Goal: Information Seeking & Learning: Learn about a topic

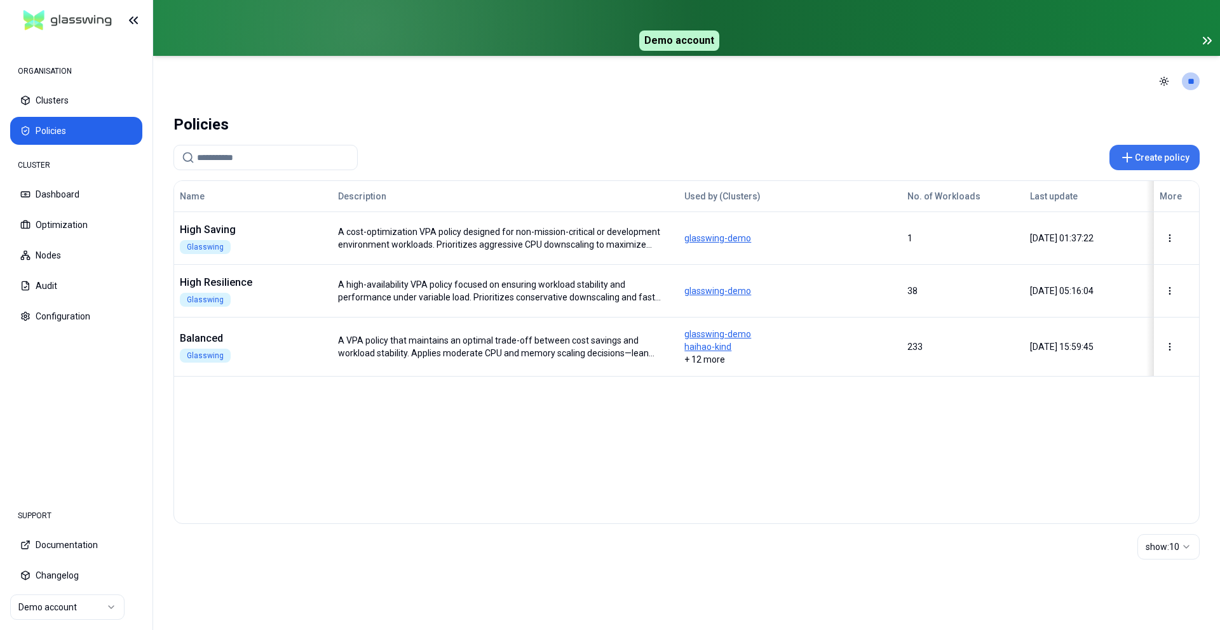
click at [1144, 159] on button "Create policy" at bounding box center [1154, 157] width 90 height 25
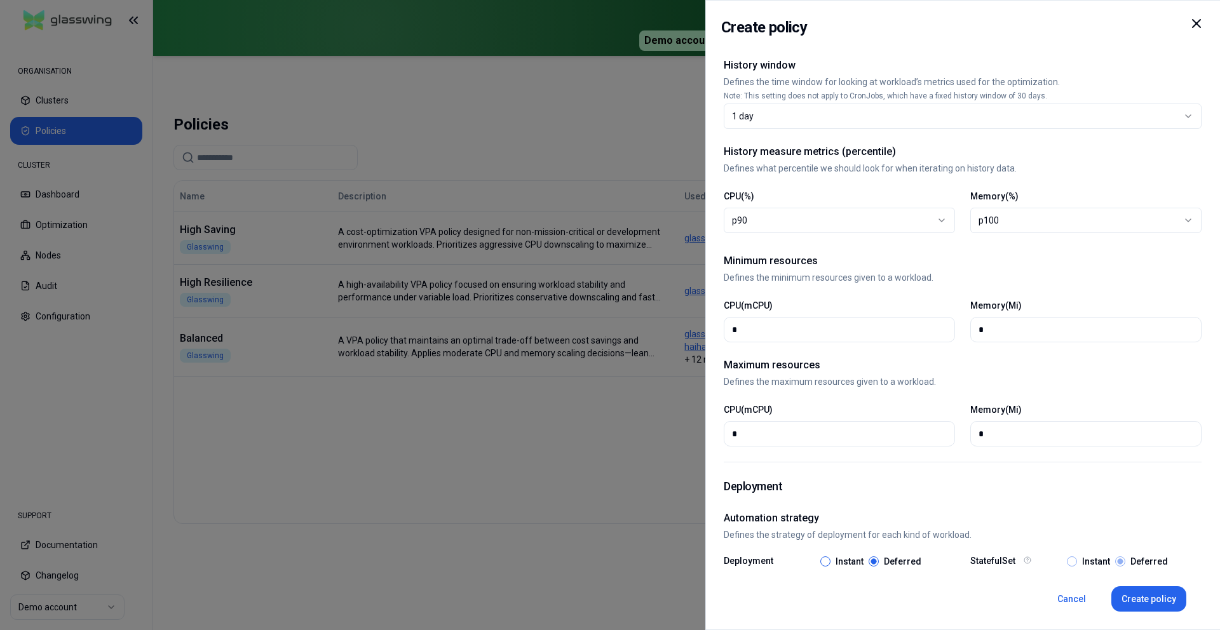
scroll to position [355, 0]
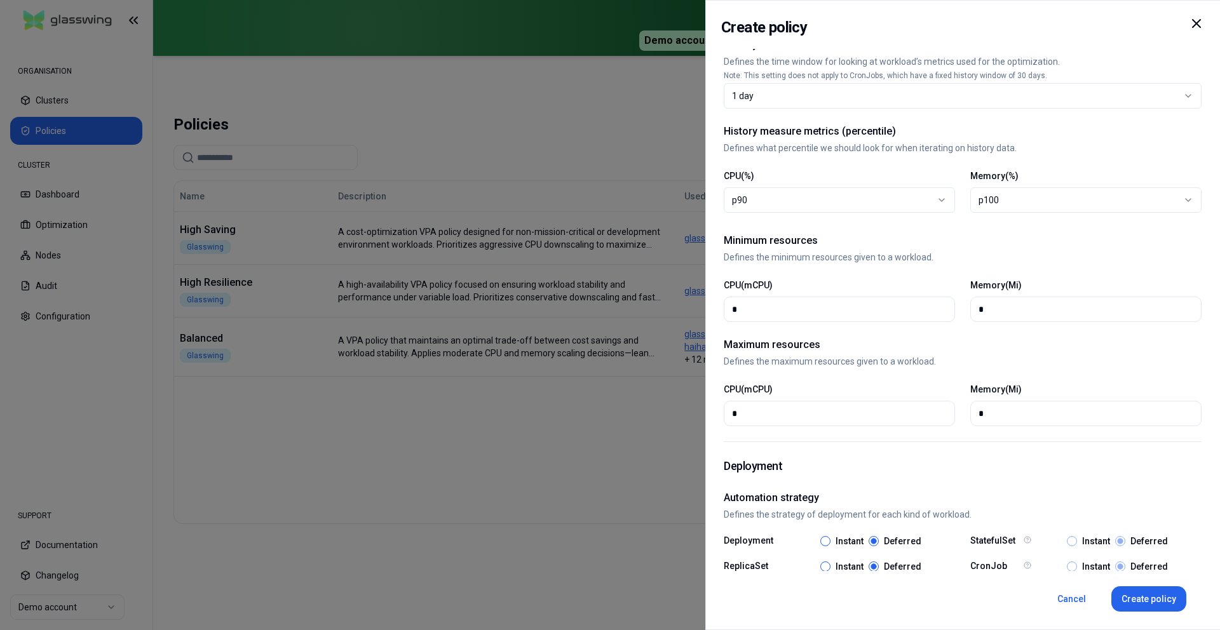
click at [1200, 30] on icon at bounding box center [1196, 23] width 15 height 15
select select
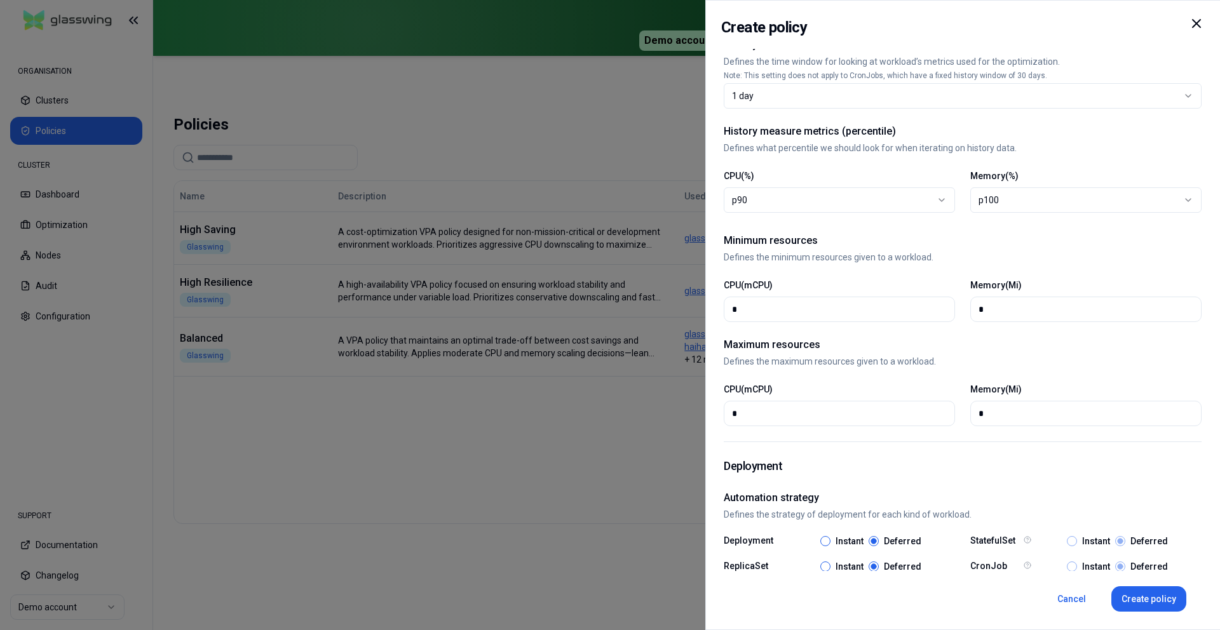
select select
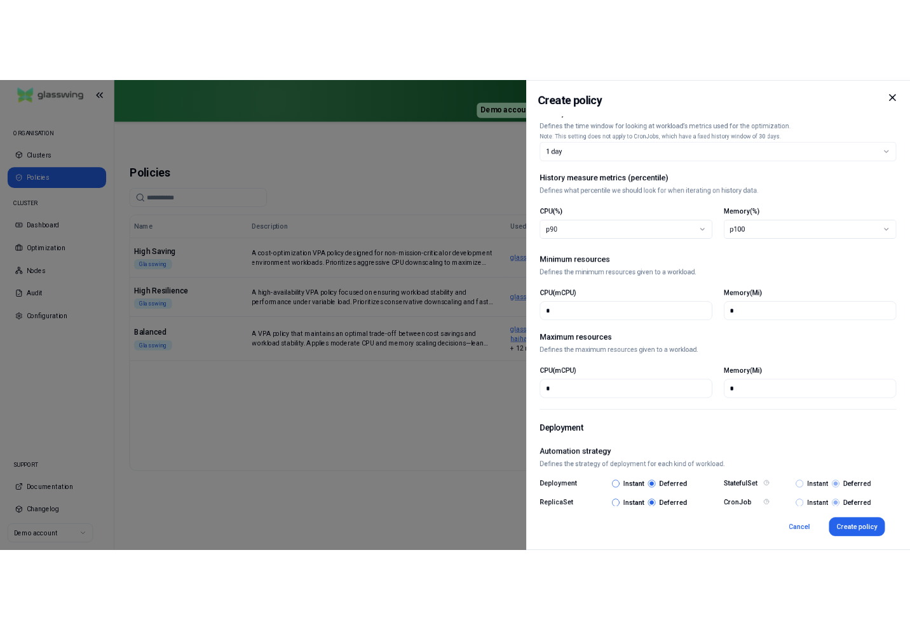
scroll to position [284, 0]
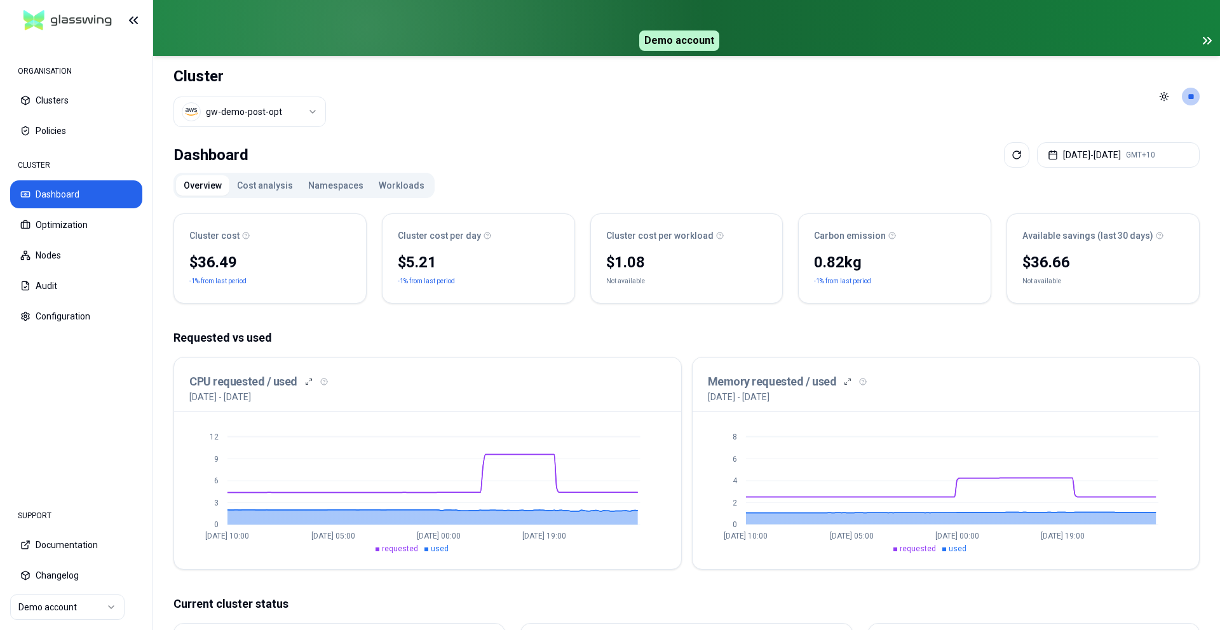
click at [238, 187] on button "Cost analysis" at bounding box center [264, 185] width 71 height 20
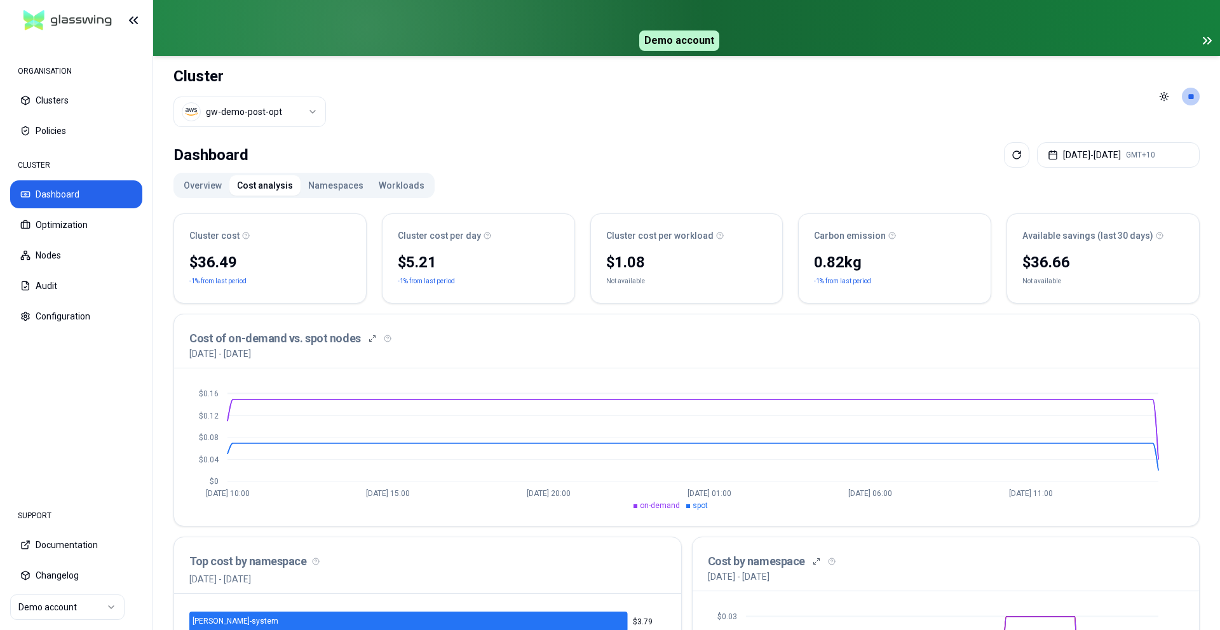
click at [206, 184] on button "Overview" at bounding box center [202, 185] width 53 height 20
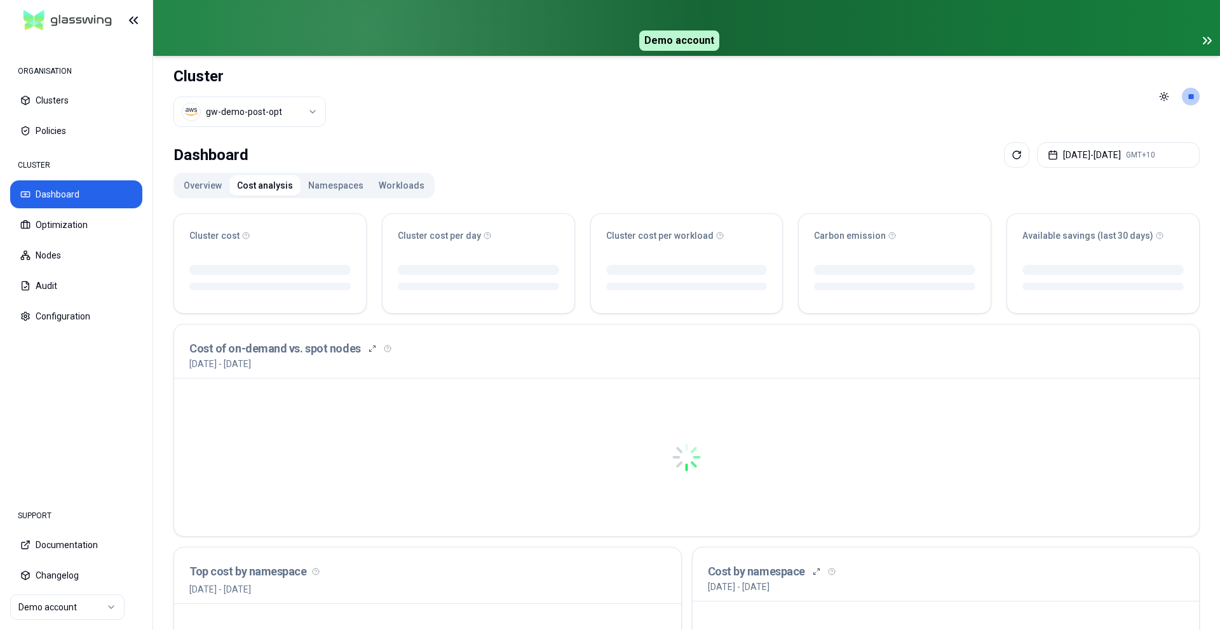
click at [263, 187] on button "Cost analysis" at bounding box center [264, 185] width 71 height 20
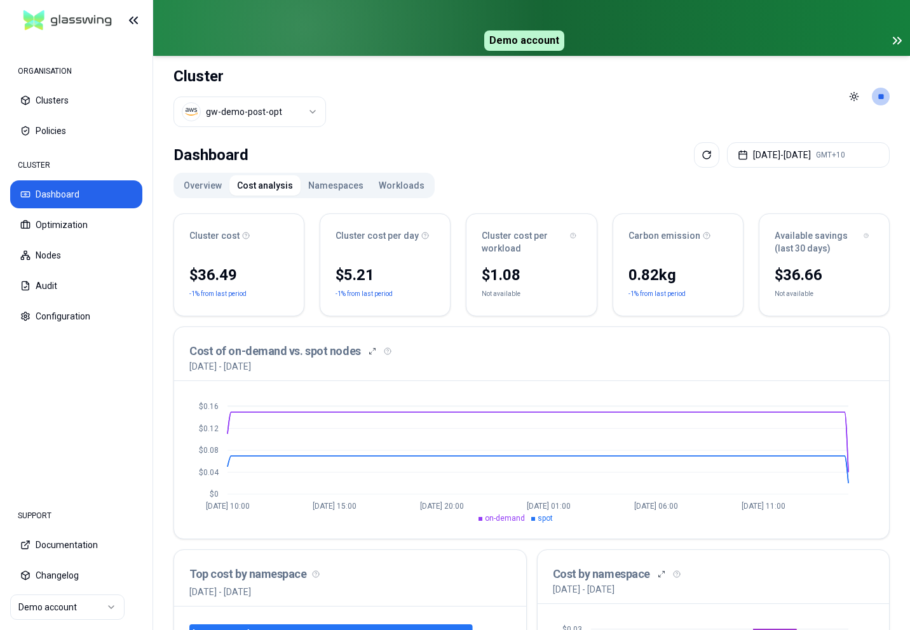
click at [295, 183] on button "Cost analysis" at bounding box center [264, 185] width 71 height 20
click at [229, 189] on button "Cost analysis" at bounding box center [264, 185] width 71 height 20
click at [210, 188] on button "Overview" at bounding box center [202, 185] width 53 height 20
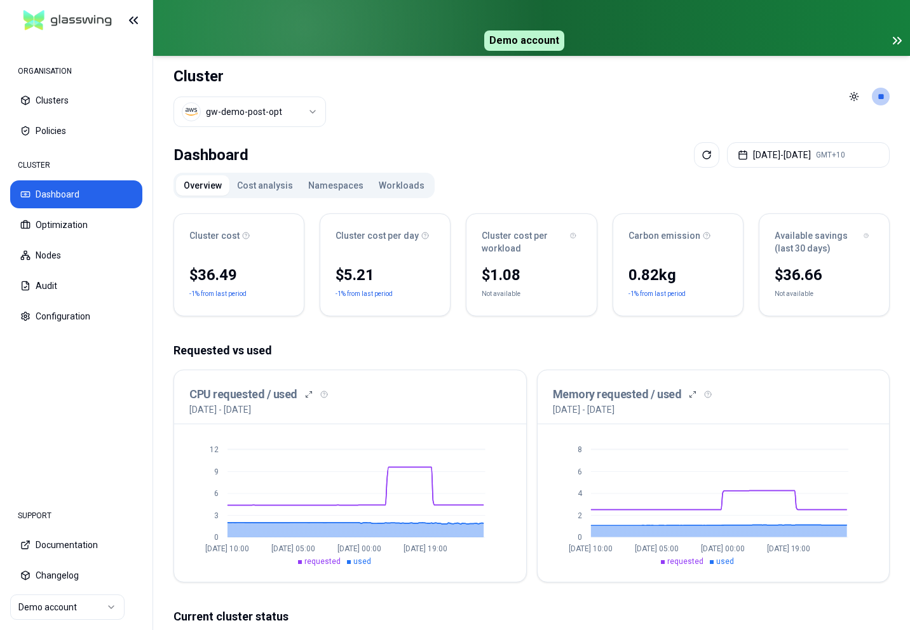
click at [254, 188] on button "Cost analysis" at bounding box center [264, 185] width 71 height 20
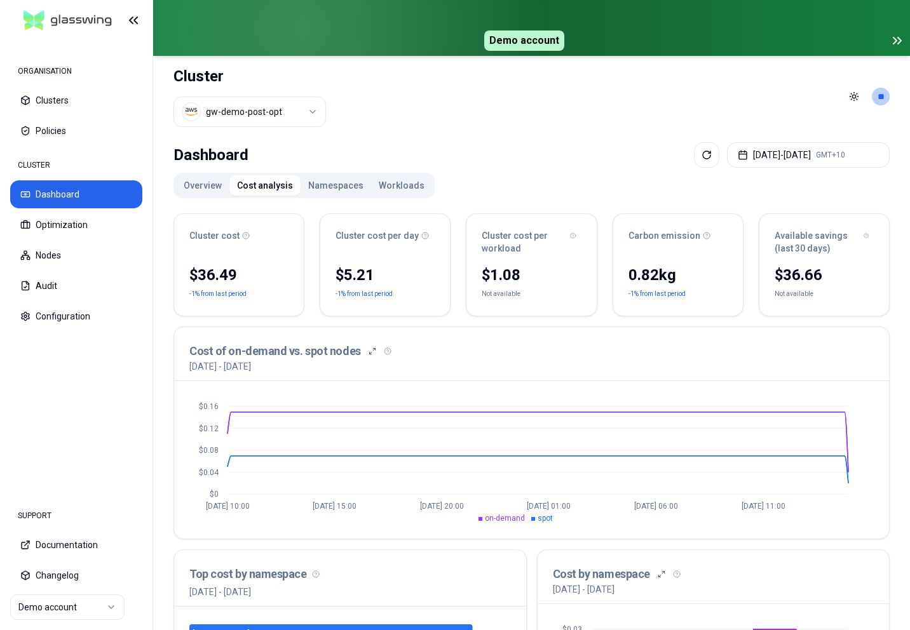
click at [328, 181] on button "Namespaces" at bounding box center [336, 185] width 71 height 20
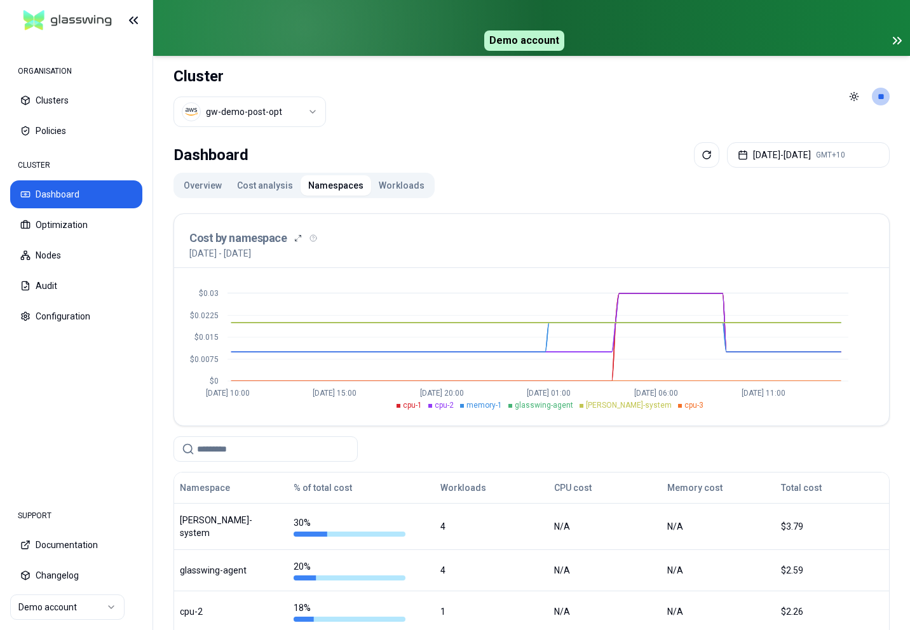
click at [390, 188] on button "Workloads" at bounding box center [401, 185] width 61 height 20
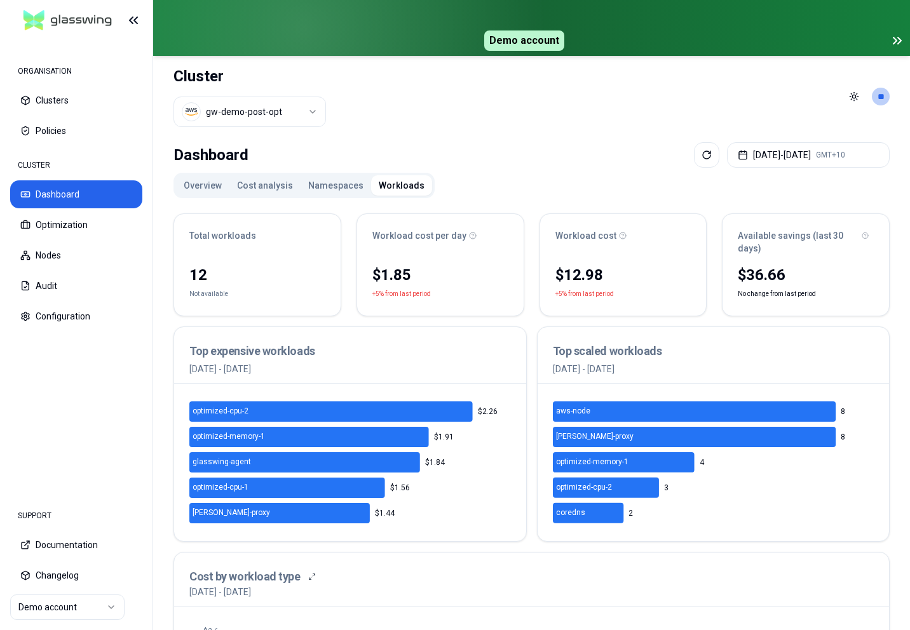
click at [275, 189] on button "Cost analysis" at bounding box center [264, 185] width 71 height 20
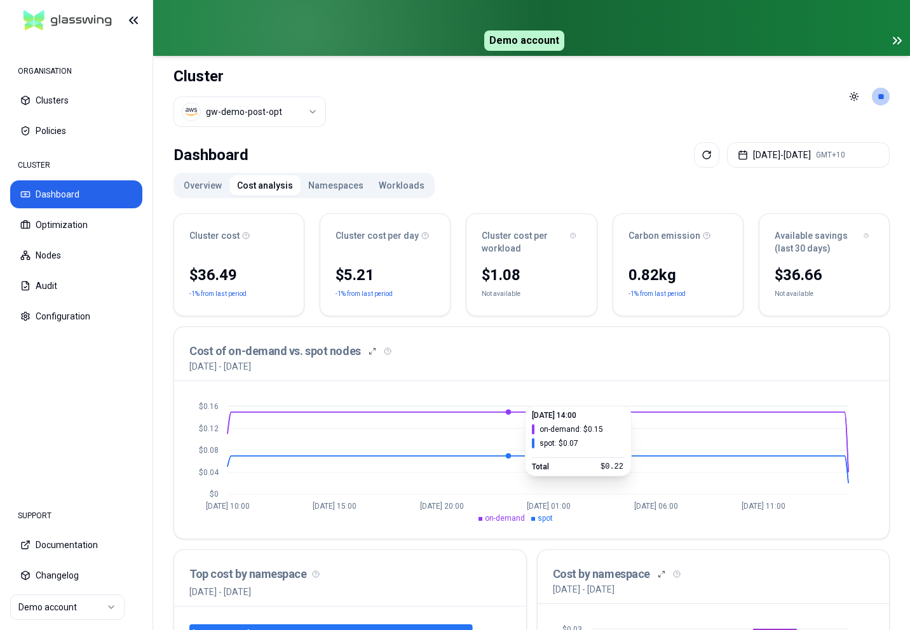
click at [508, 448] on icon "$0 $0.04 $0.08 $0.12 $0.16 [DATE] 10:00 [DATE] 15:00 [DATE] 20:00 [DATE] 01:00 …" at bounding box center [531, 459] width 684 height 127
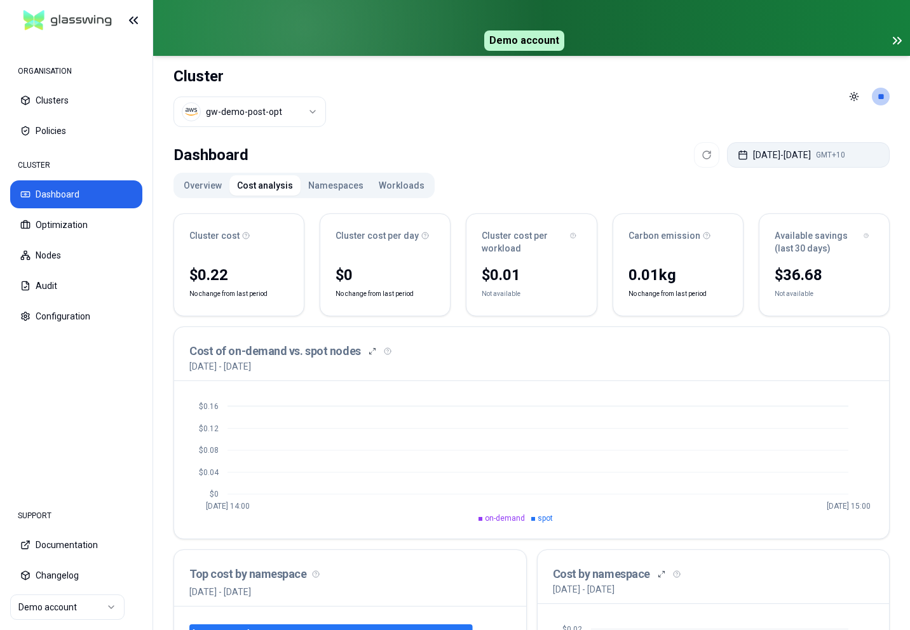
click at [764, 165] on button "[DATE] - [DATE] GMT+10" at bounding box center [808, 154] width 163 height 25
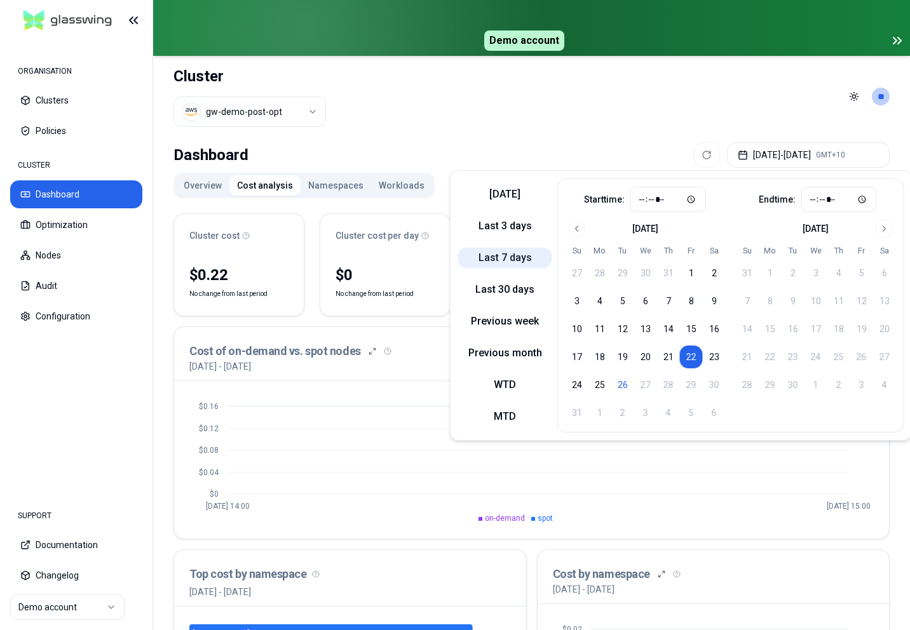
click at [500, 255] on button "Last 7 days" at bounding box center [505, 258] width 94 height 20
type input "*****"
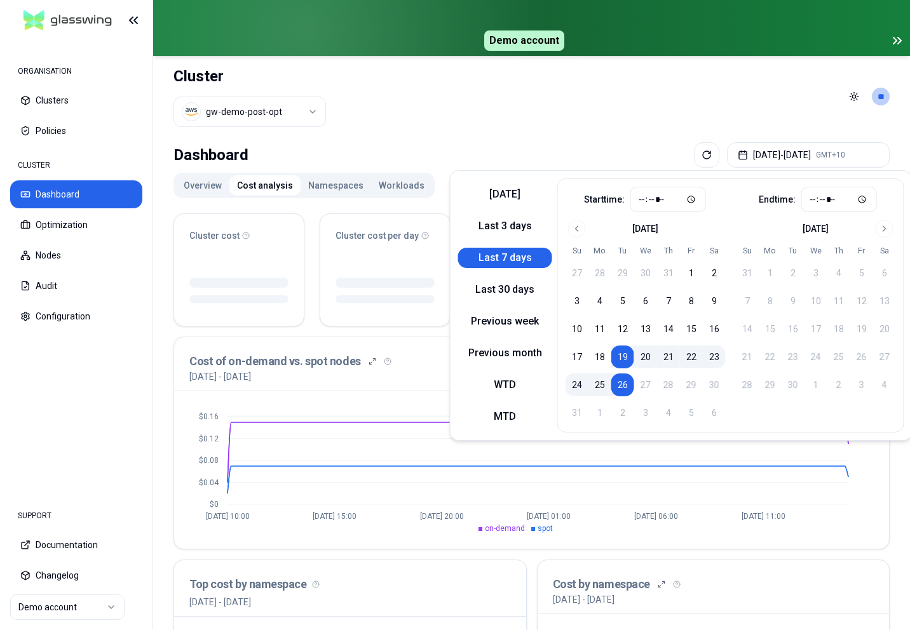
click at [557, 106] on header "Cluster gw-demo-post-opt Toggle theme **" at bounding box center [531, 96] width 757 height 81
